Goal: Complete application form

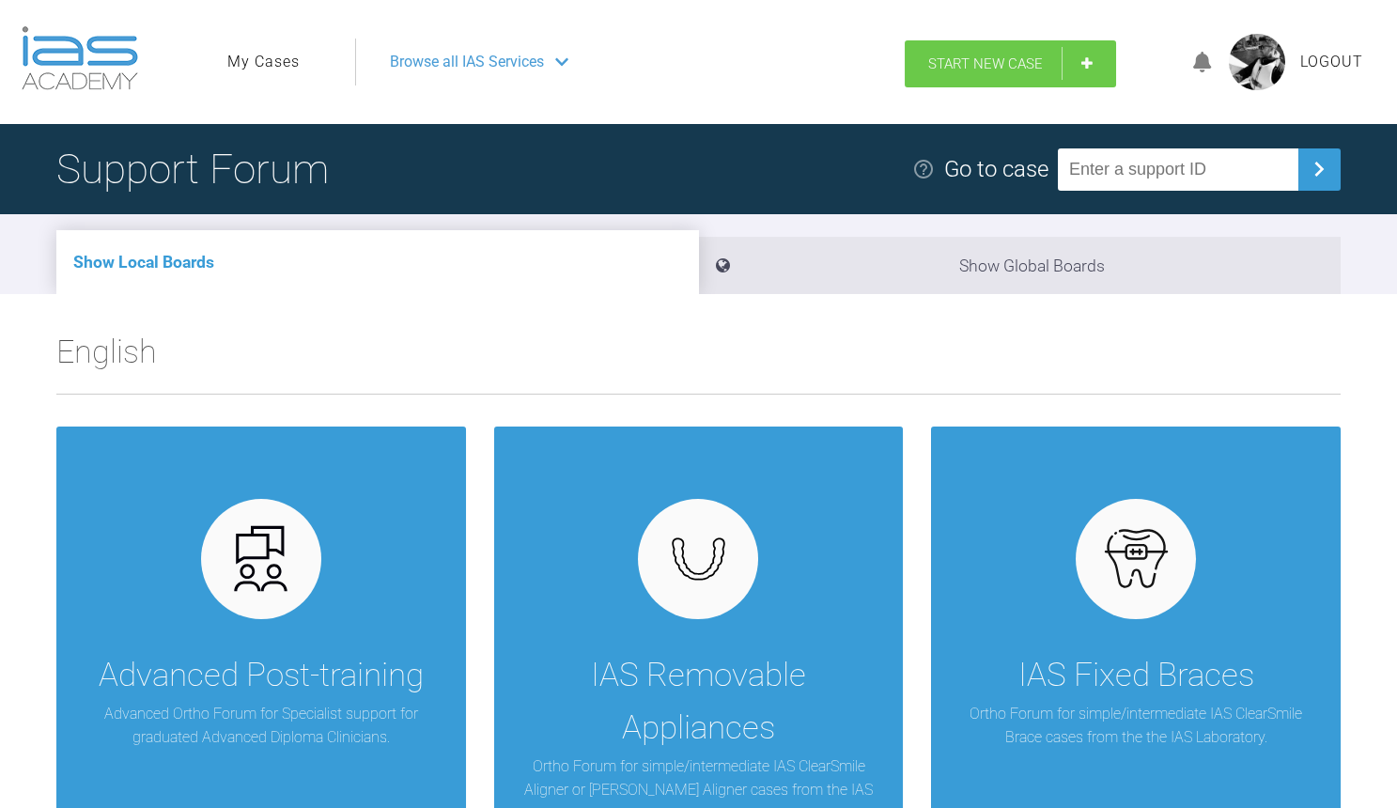
click at [1004, 56] on span "Start New Case" at bounding box center [985, 63] width 115 height 17
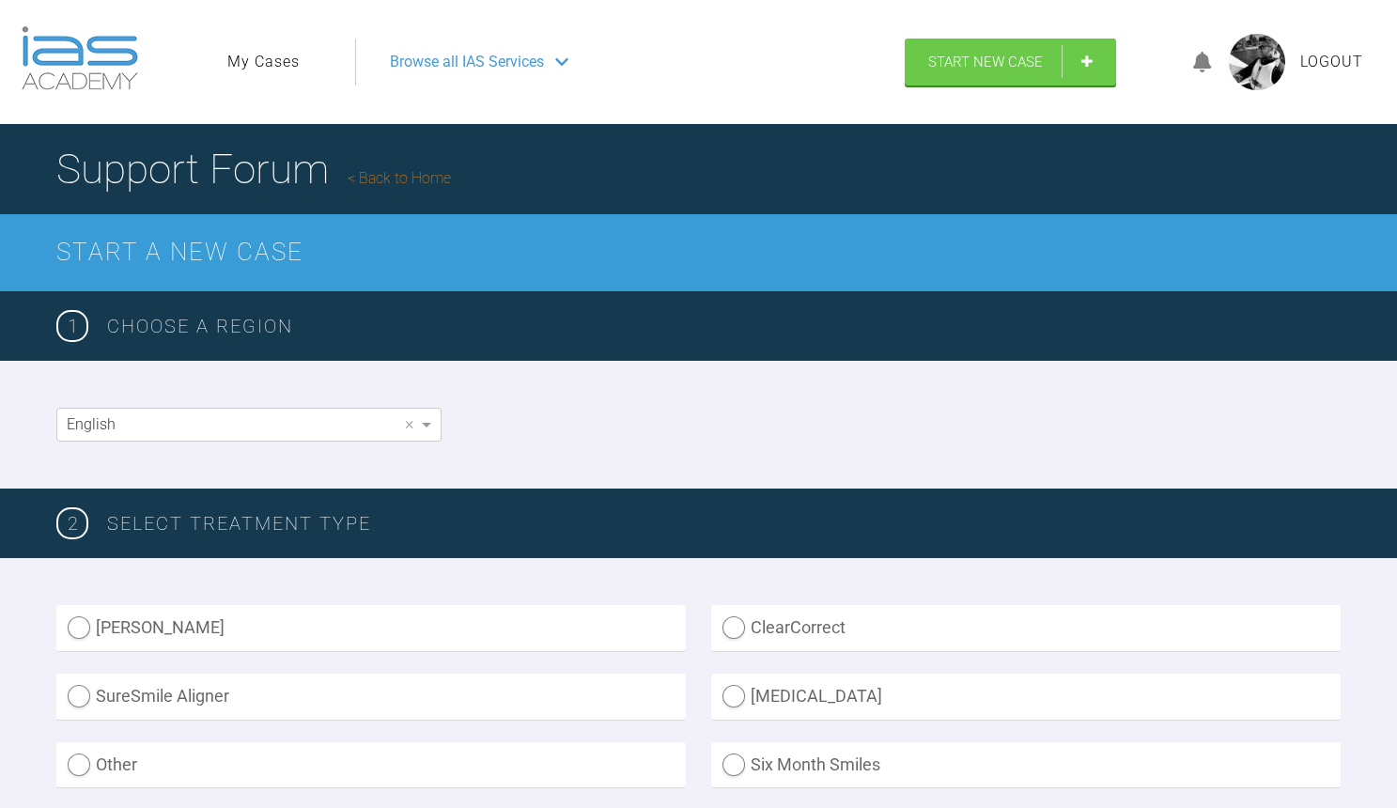
scroll to position [524, 0]
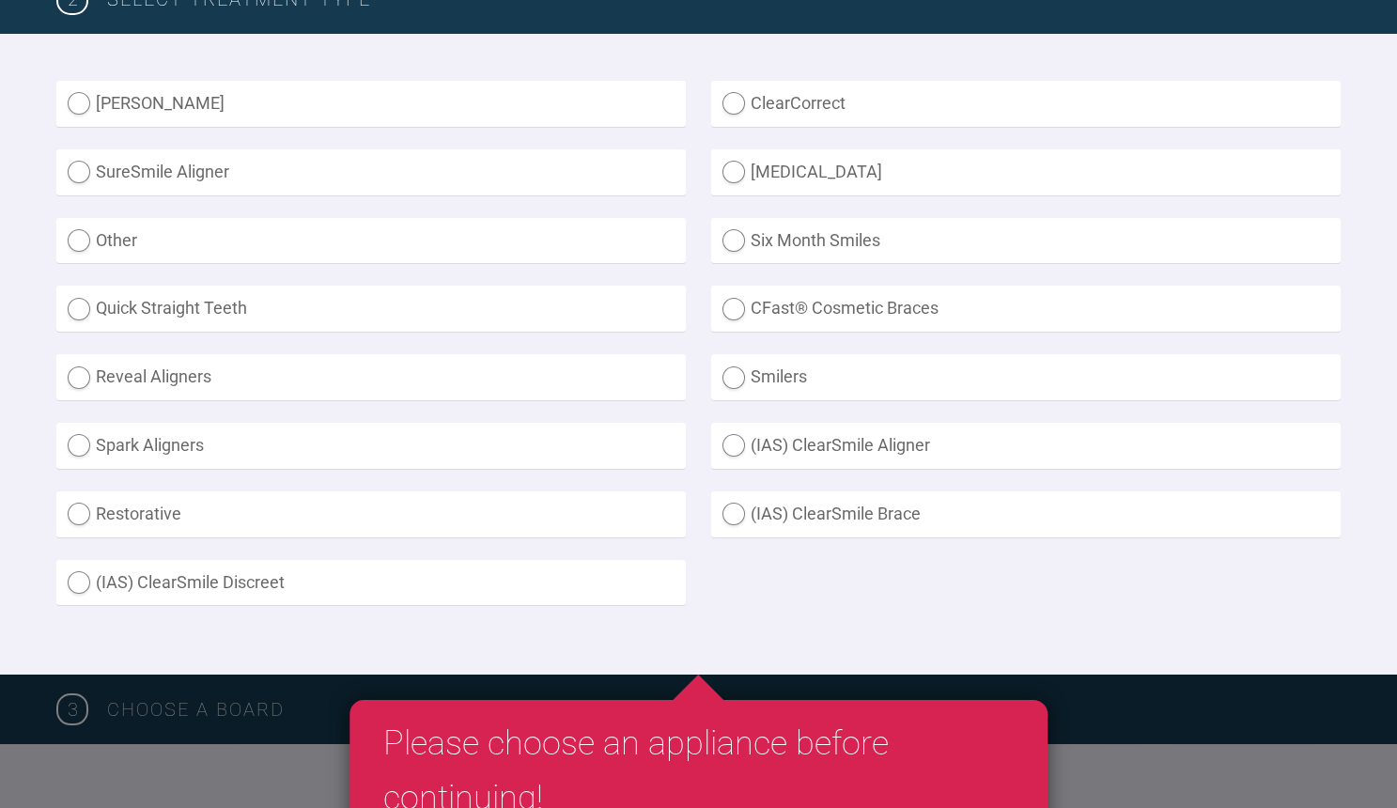
click at [226, 245] on label "Other" at bounding box center [371, 241] width 630 height 46
radio input "true"
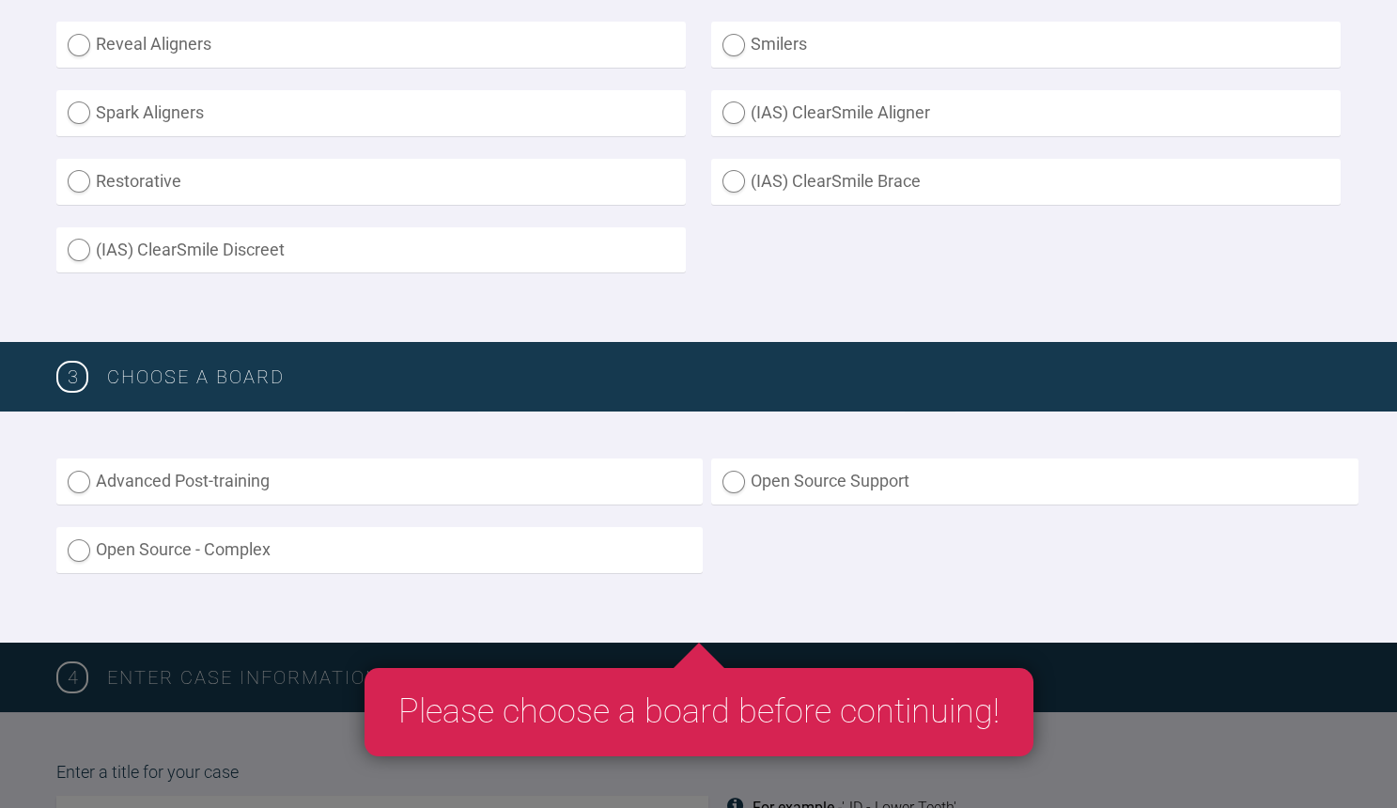
scroll to position [957, 0]
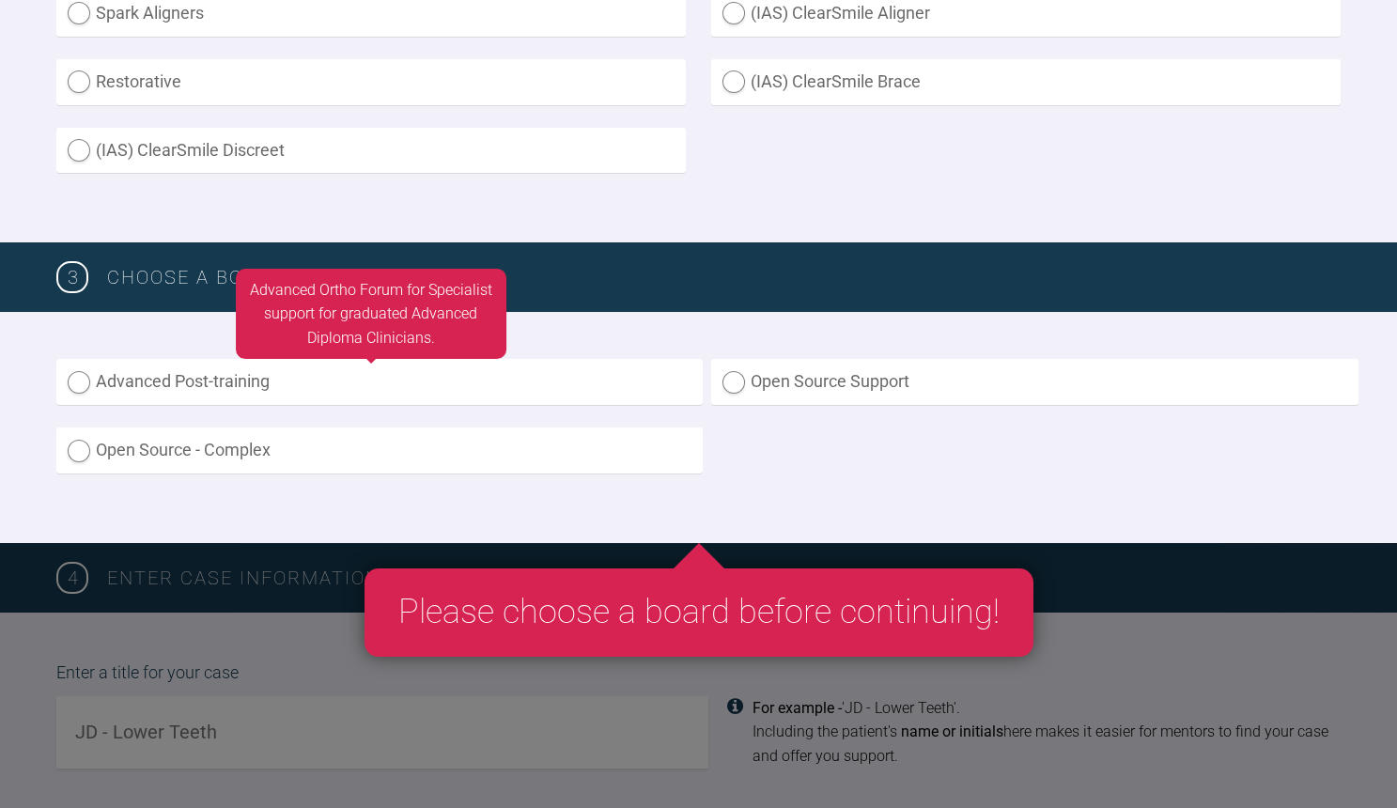
click at [498, 377] on label "Advanced Post-training" at bounding box center [379, 382] width 646 height 46
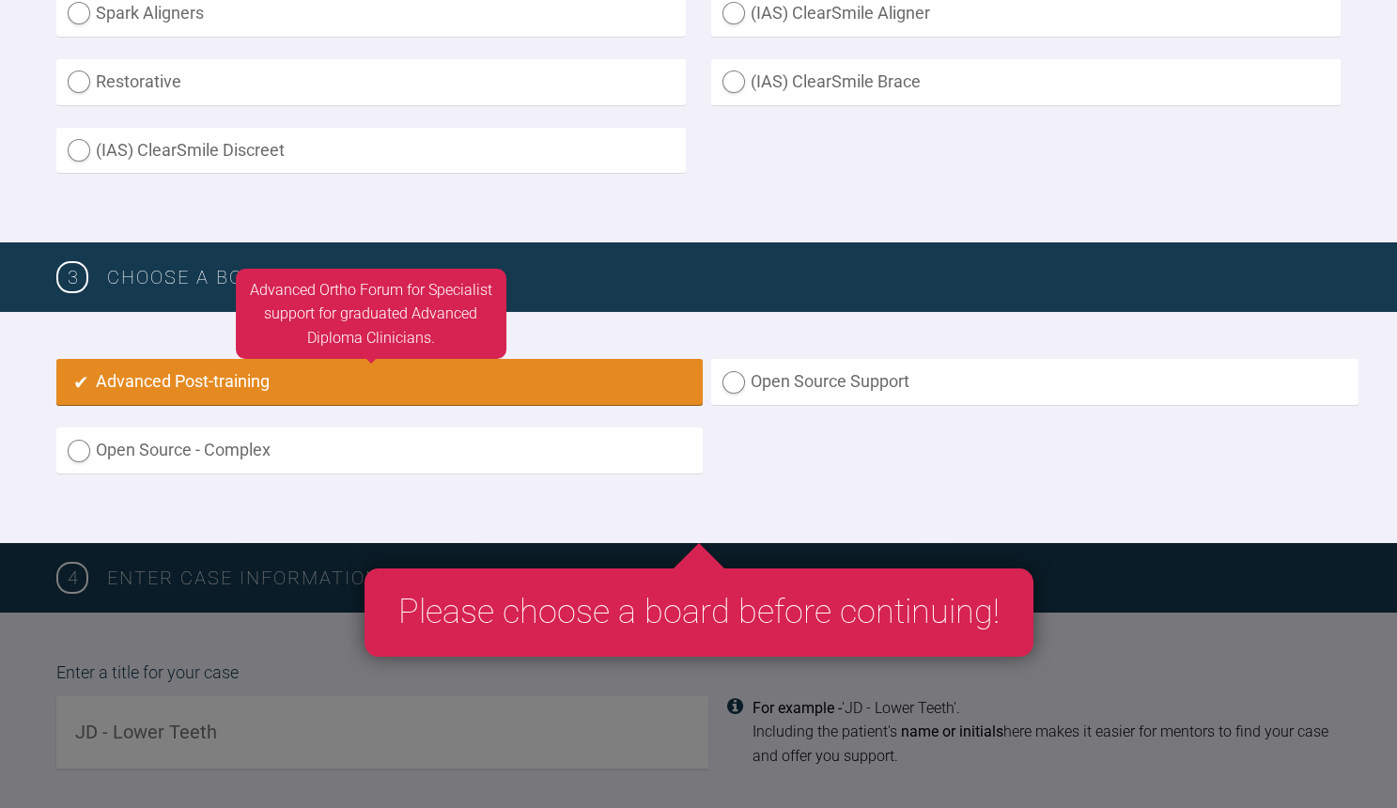
radio input "true"
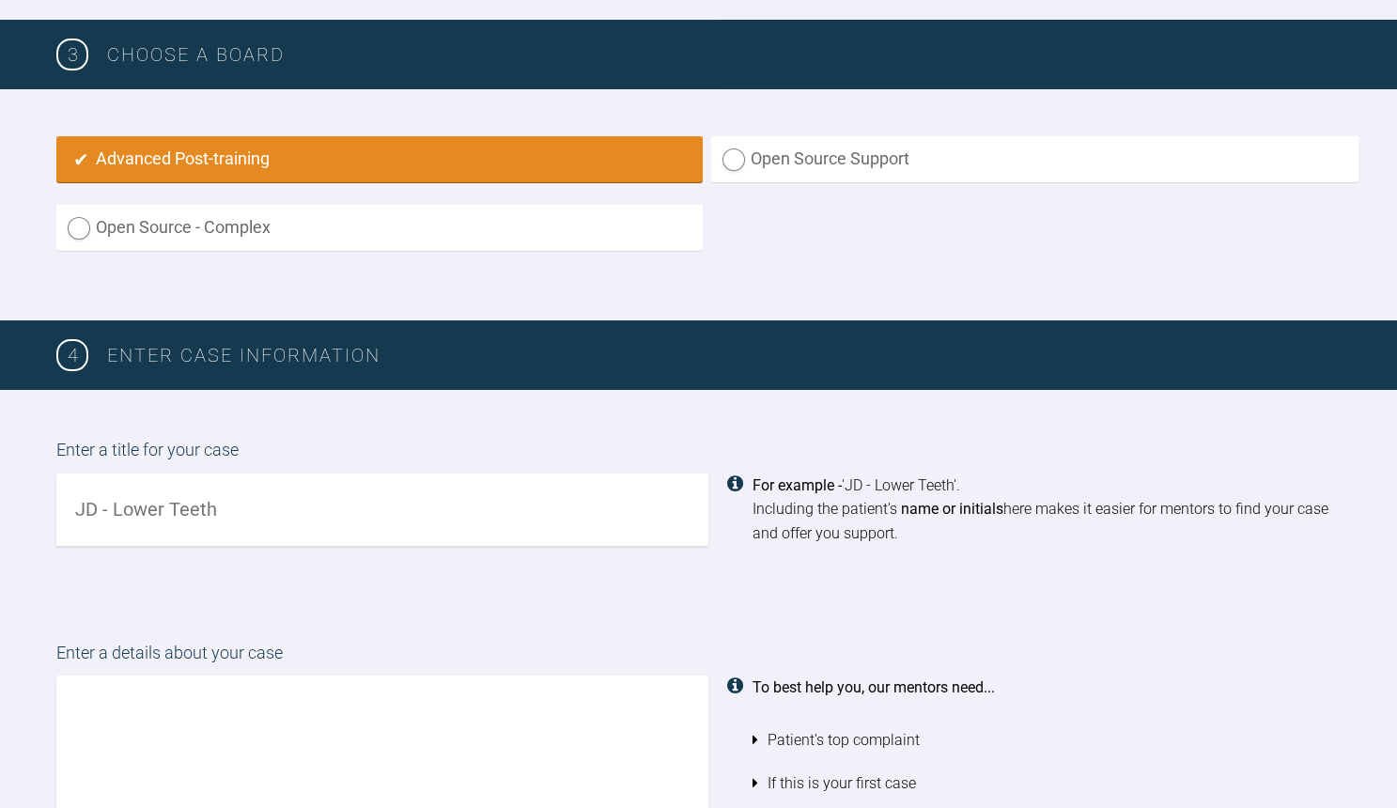
scroll to position [1340, 0]
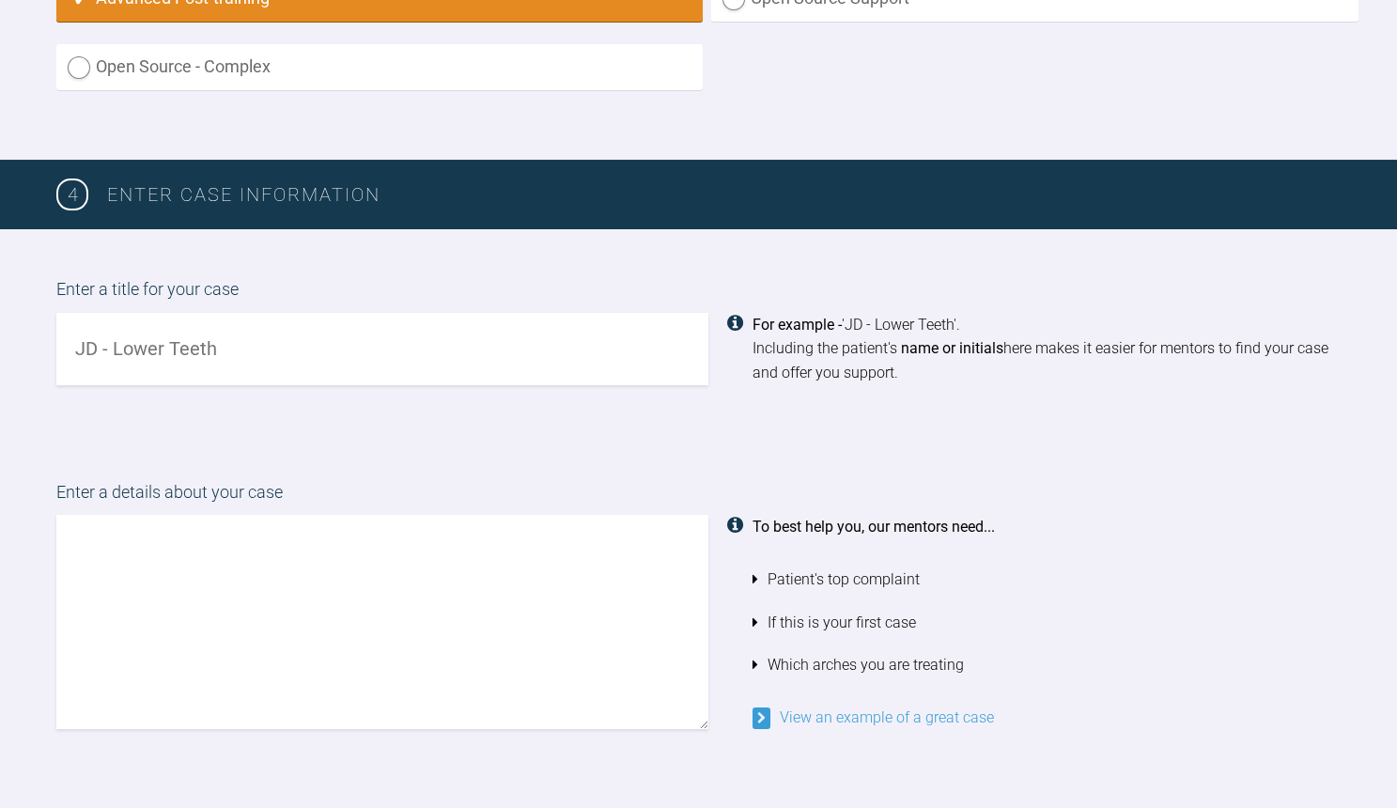
click at [382, 344] on input "text" at bounding box center [382, 349] width 652 height 72
type input "[PERSON_NAME] - LL2 [PERSON_NAME] displaced"
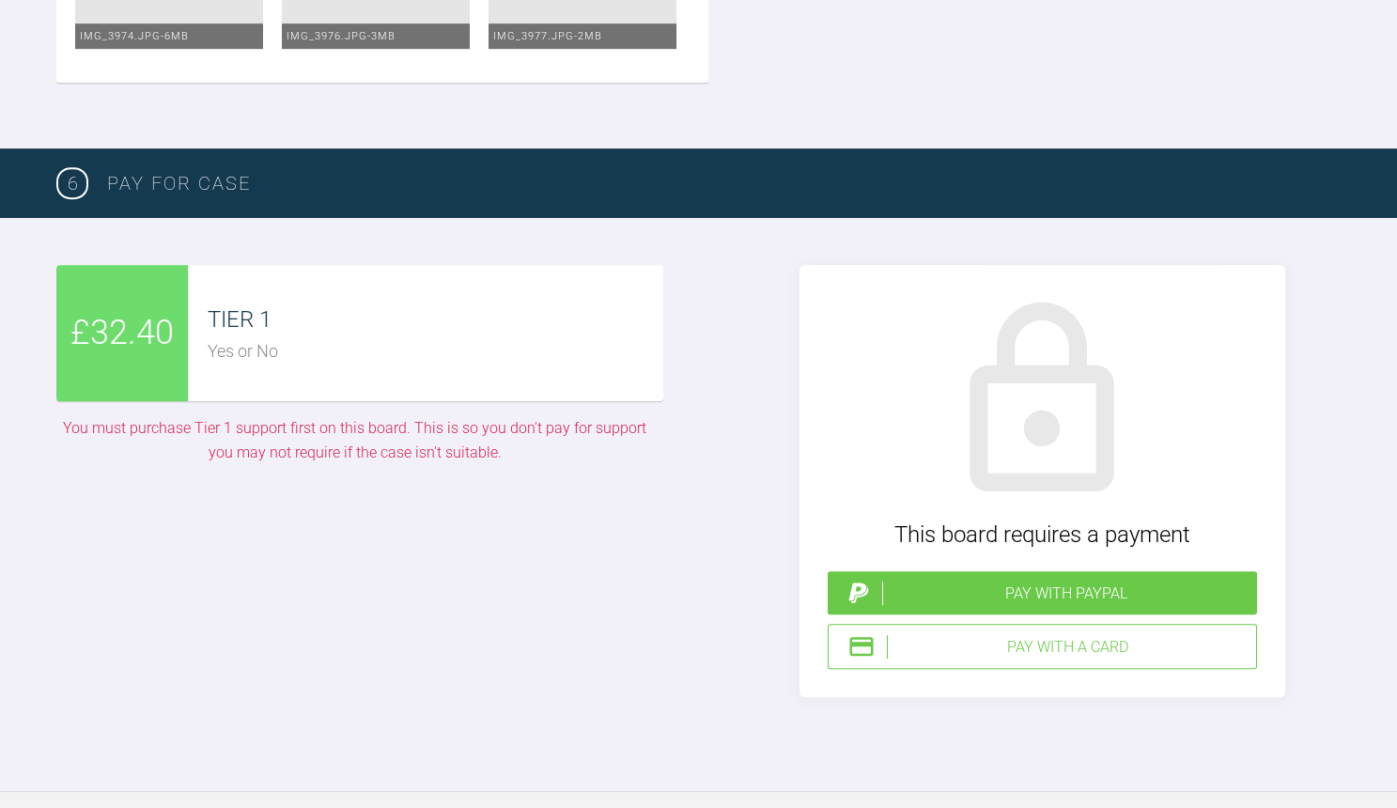
scroll to position [4186, 0]
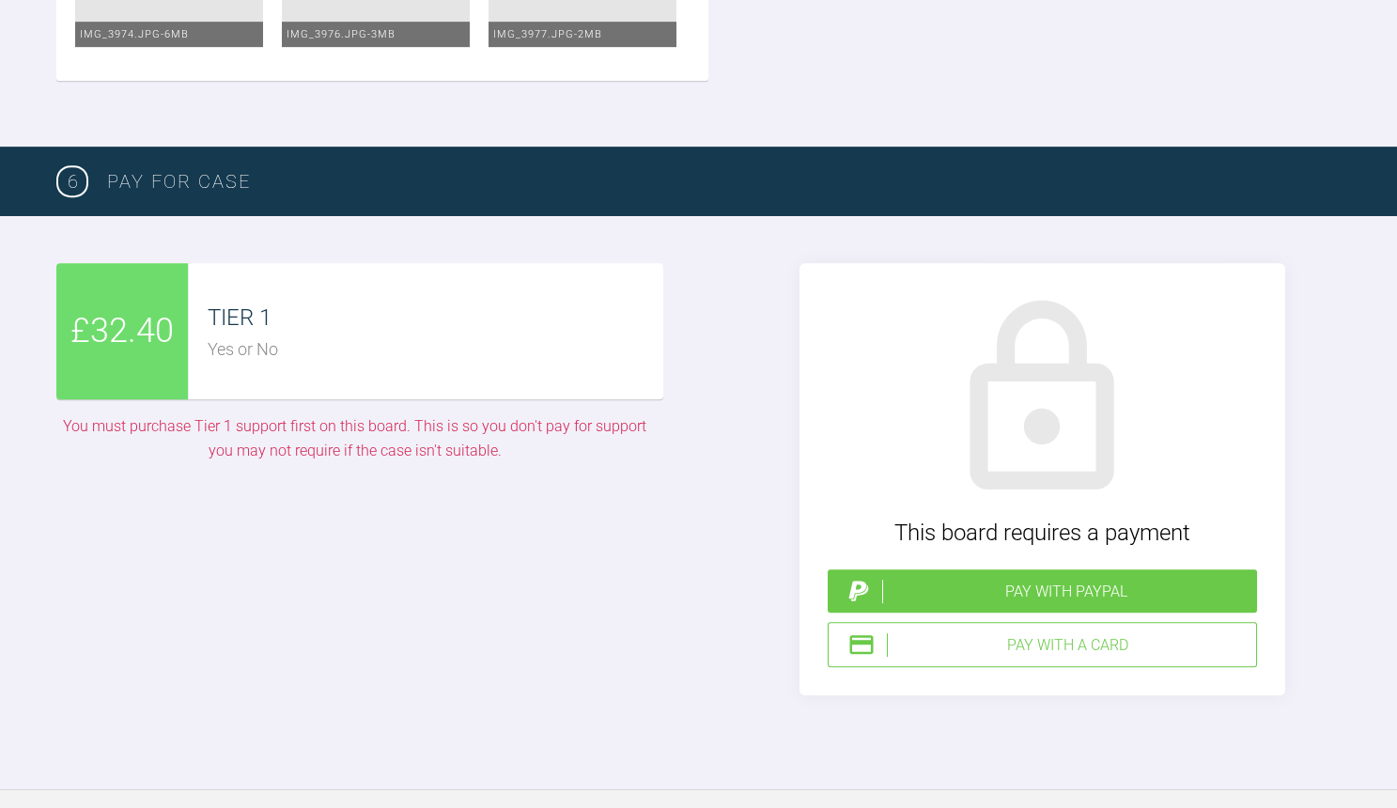
type textarea "Hi Could be a nice case - see what you think I suppose only reservation is have…"
click at [1063, 580] on div "Pay with PayPal" at bounding box center [1065, 592] width 367 height 24
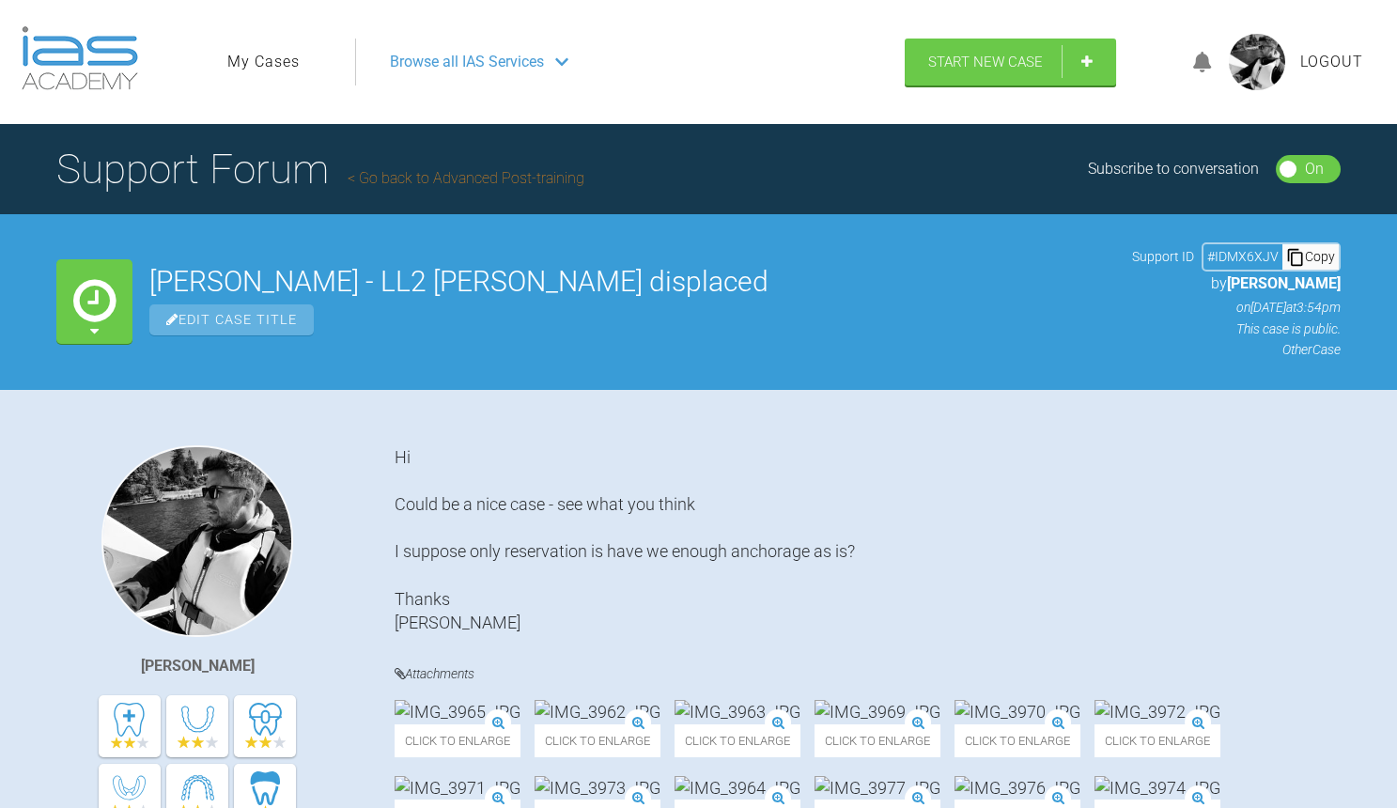
click at [457, 169] on link "Go back to Advanced Post-training" at bounding box center [466, 178] width 237 height 18
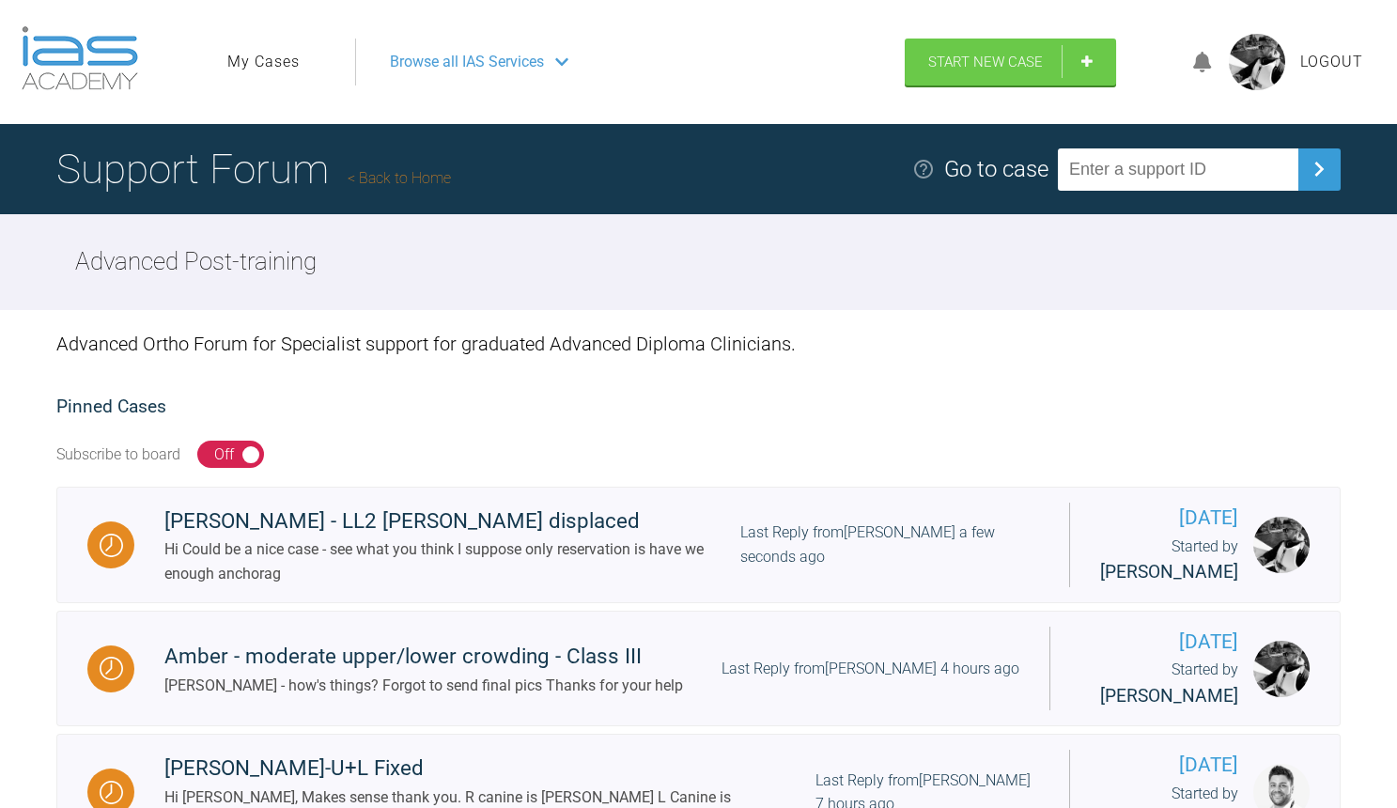
click at [1263, 62] on img at bounding box center [1257, 62] width 56 height 56
